Goal: Information Seeking & Learning: Learn about a topic

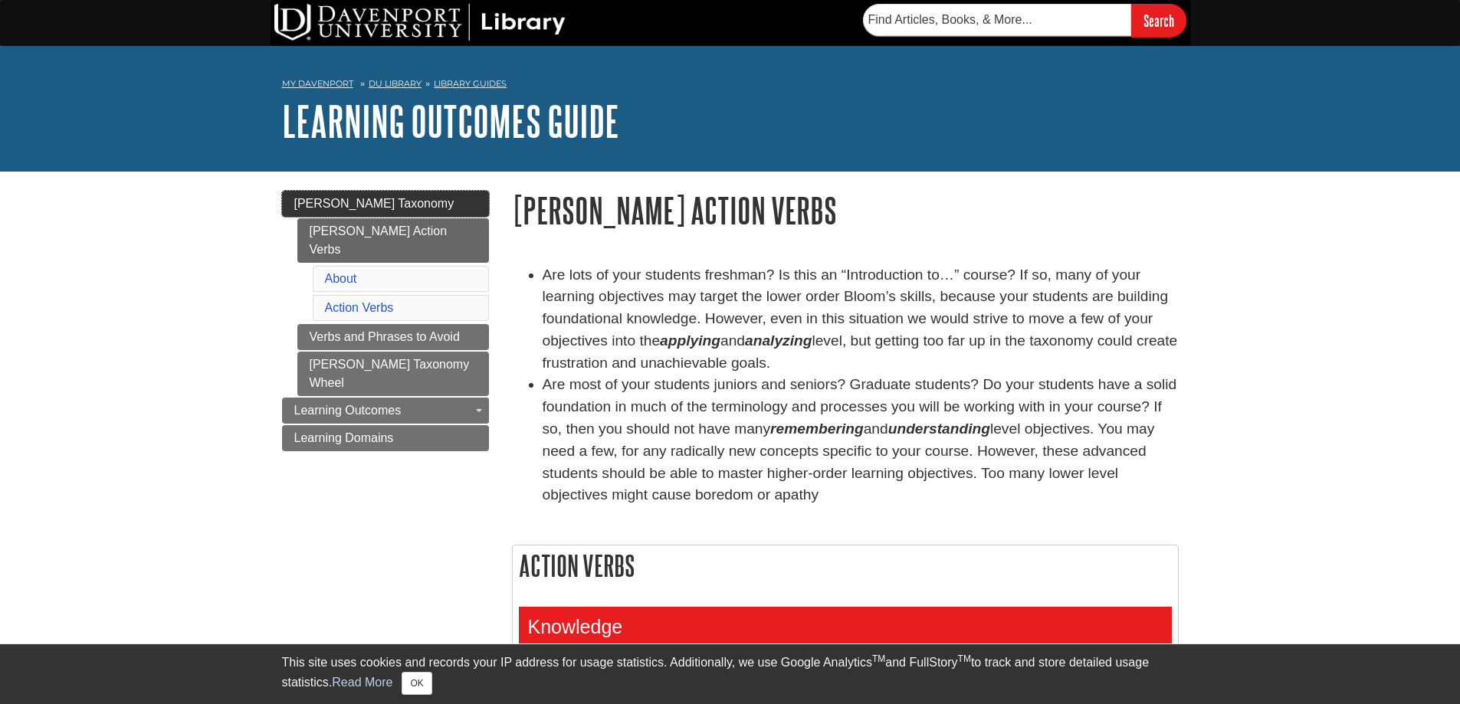
click at [407, 197] on link "[PERSON_NAME] Taxonomy" at bounding box center [385, 204] width 207 height 26
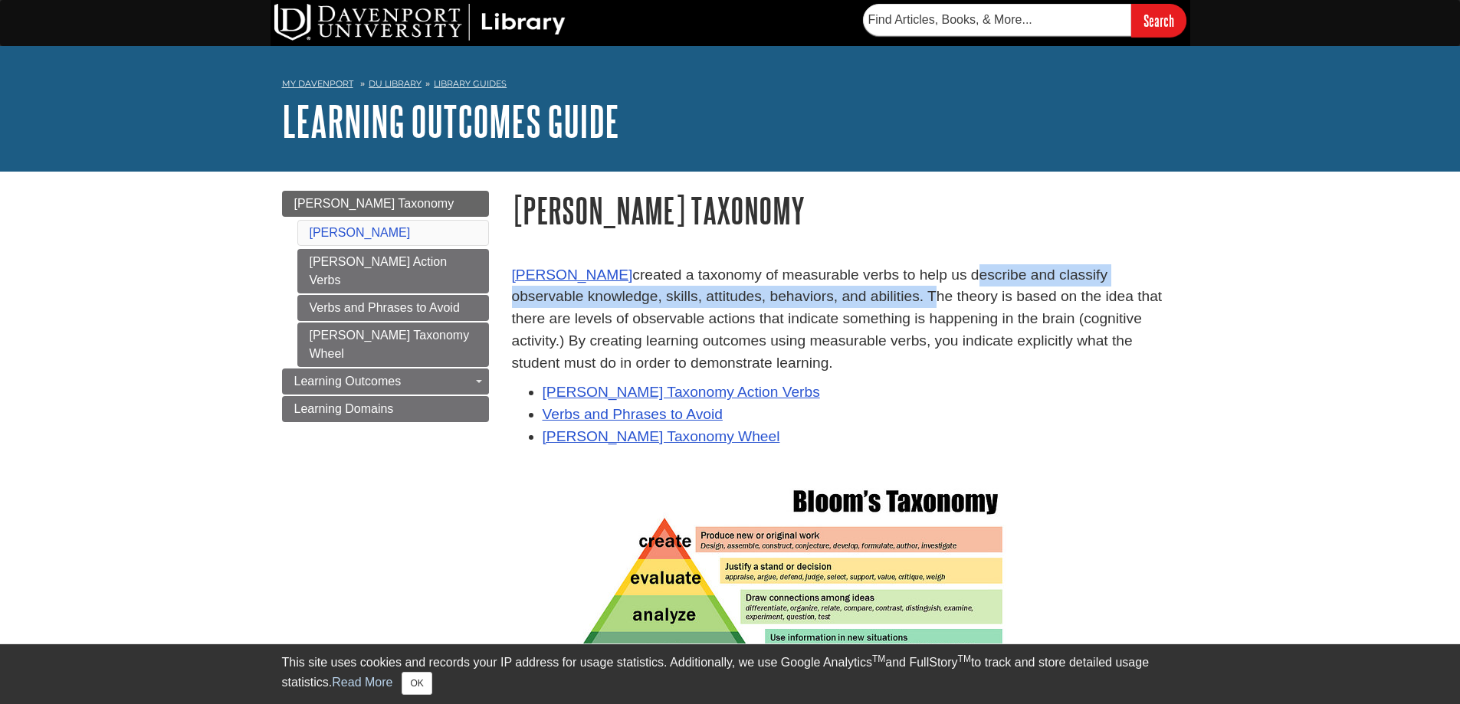
drag, startPoint x: 962, startPoint y: 277, endPoint x: 850, endPoint y: 290, distance: 112.5
click at [850, 290] on p "[PERSON_NAME] created a taxonomy of measurable verbs to help us describe and cl…" at bounding box center [845, 319] width 667 height 110
copy p "describe and classify observable knowledge, skills, attitudes, behaviors, and a…"
